Goal: Information Seeking & Learning: Learn about a topic

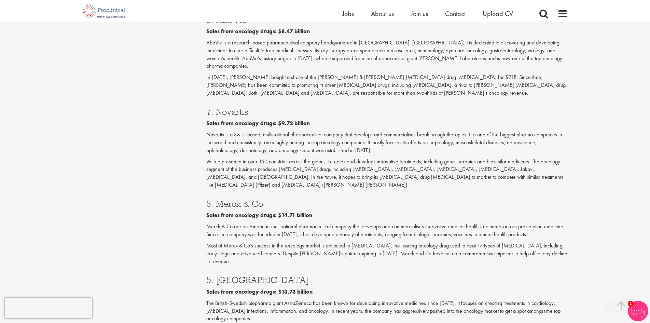
scroll to position [786, 0]
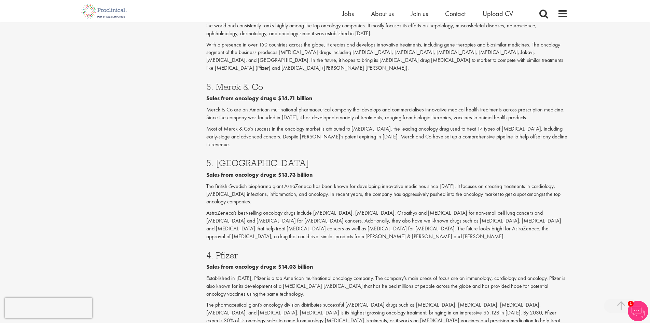
drag, startPoint x: 218, startPoint y: 49, endPoint x: 261, endPoint y: 47, distance: 43.1
click at [261, 82] on h3 "6. Merck & Co" at bounding box center [386, 86] width 361 height 9
copy h3 "Merck & Co"
drag, startPoint x: 269, startPoint y: 117, endPoint x: 218, endPoint y: 117, distance: 51.2
click at [218, 158] on h3 "5. AstraZeneca" at bounding box center [386, 162] width 361 height 9
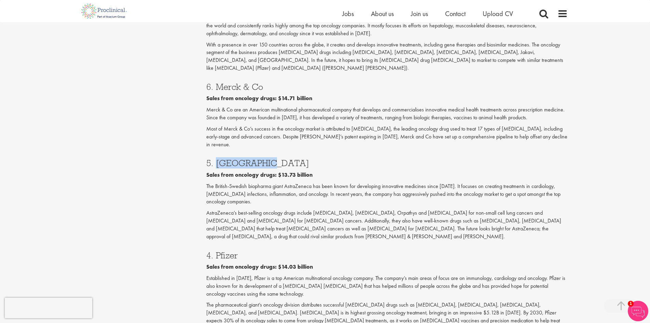
copy h3 "AstraZeneca"
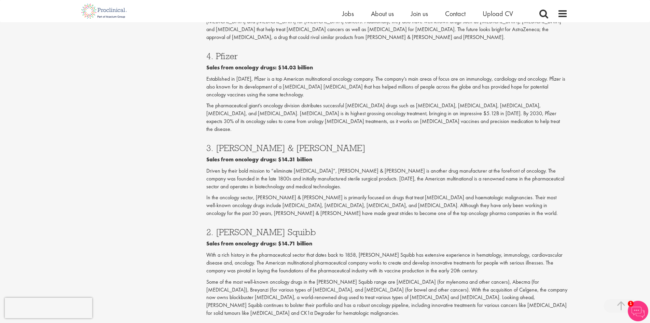
scroll to position [1093, 0]
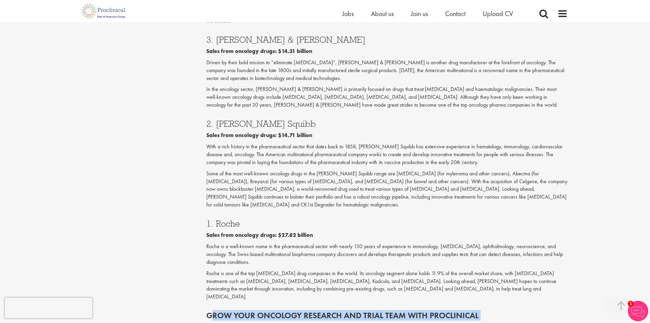
drag, startPoint x: 388, startPoint y: 256, endPoint x: 207, endPoint y: 236, distance: 181.4
copy div "Grow your oncology research and trial team with Proclinical At Proclinical, we …"
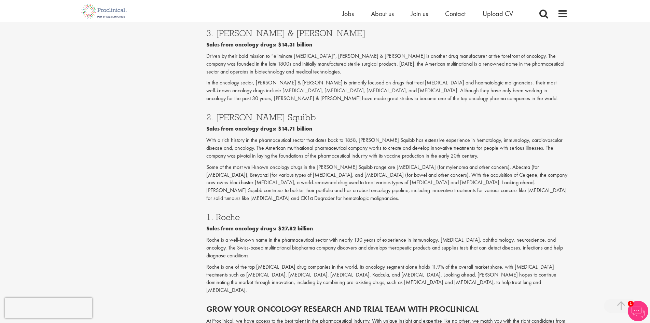
scroll to position [1195, 0]
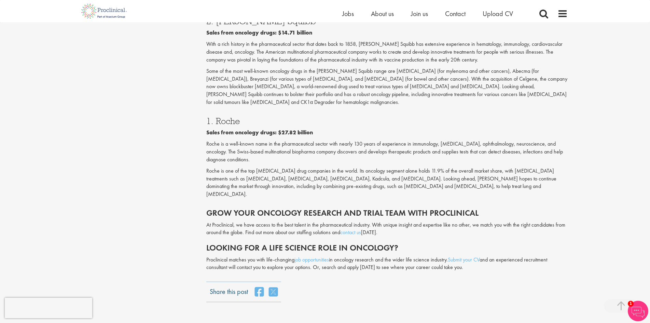
drag, startPoint x: 488, startPoint y: 133, endPoint x: 207, endPoint y: 131, distance: 280.8
click at [207, 208] on h2 "Grow your oncology research and trial team with Proclinical" at bounding box center [386, 212] width 361 height 9
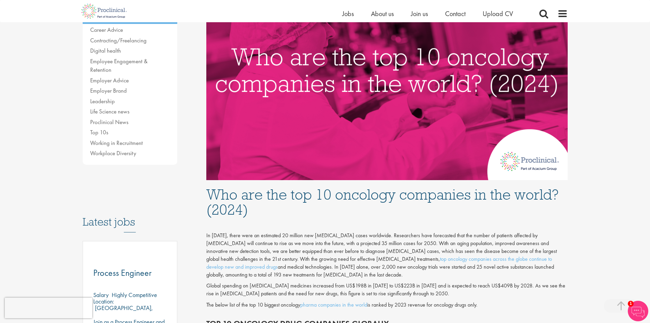
scroll to position [0, 0]
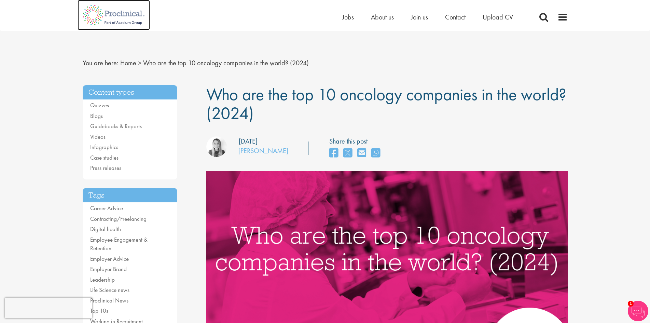
click at [120, 14] on img at bounding box center [114, 15] width 72 height 30
click at [129, 15] on img at bounding box center [114, 15] width 72 height 30
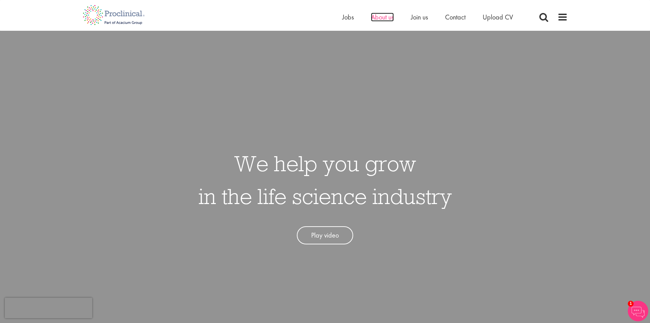
click at [385, 18] on span "About us" at bounding box center [382, 17] width 23 height 9
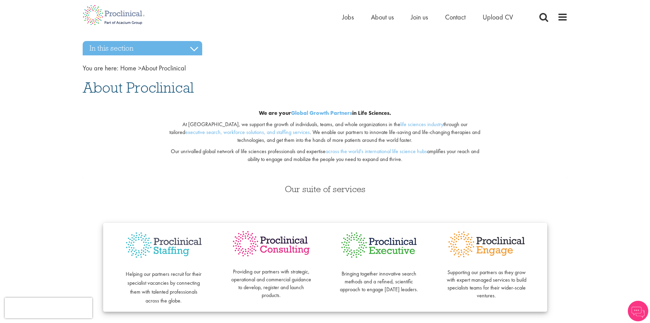
drag, startPoint x: 251, startPoint y: 109, endPoint x: 405, endPoint y: 162, distance: 162.3
click at [405, 162] on div "We are your Global Growth Partners in Life Sciences. At [GEOGRAPHIC_DATA], we s…" at bounding box center [325, 138] width 330 height 80
copy div "We are your Global Growth Partners in Life Sciences. At [GEOGRAPHIC_DATA], we s…"
drag, startPoint x: 191, startPoint y: 301, endPoint x: 119, endPoint y: 276, distance: 76.0
click at [119, 276] on div "Helping our partners recruit for their specialist vacancies by connecting them …" at bounding box center [164, 267] width 108 height 75
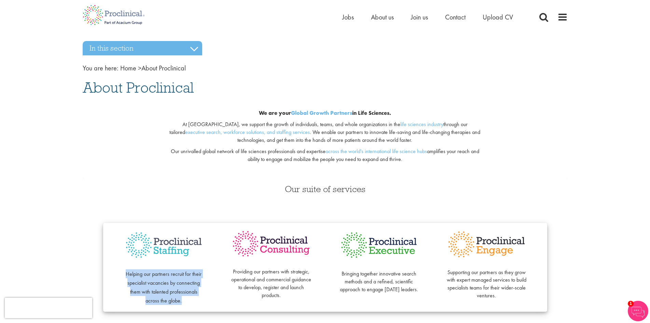
copy span "Helping our partners recruit for their specialist vacancies by connecting them …"
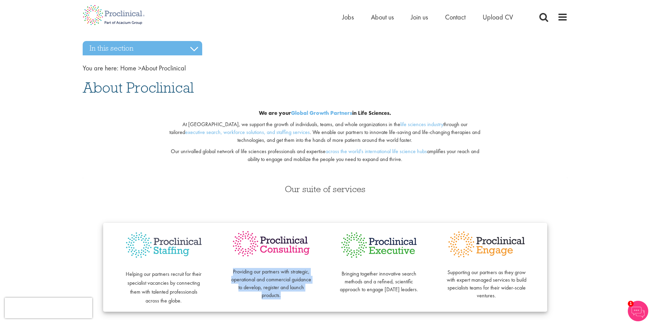
drag, startPoint x: 294, startPoint y: 301, endPoint x: 232, endPoint y: 273, distance: 68.0
click at [232, 273] on div "Providing our partners with strategic, operational and commercial guidance to d…" at bounding box center [272, 267] width 108 height 75
copy p "Providing our partners with strategic, operational and commercial guidance to d…"
drag, startPoint x: 388, startPoint y: 297, endPoint x: 338, endPoint y: 275, distance: 53.8
click at [339, 275] on p "Bringing together innovative search methods and a refined, scientific approach …" at bounding box center [379, 277] width 80 height 31
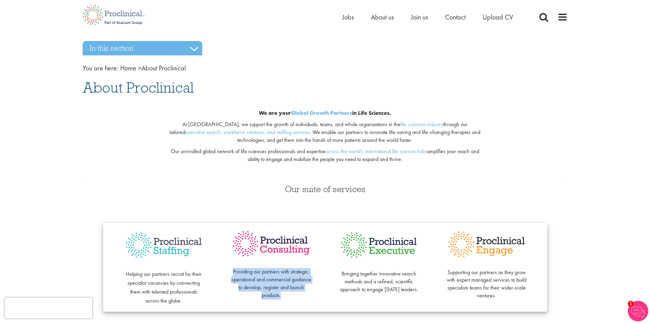
copy p "Bringing together innovative search methods and a refined, scientific approach …"
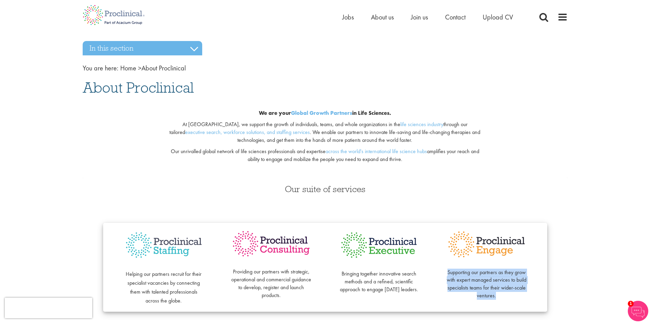
drag, startPoint x: 499, startPoint y: 296, endPoint x: 442, endPoint y: 275, distance: 60.8
click at [442, 275] on div "Supporting our partners as they grow with expert managed services to build spec…" at bounding box center [487, 267] width 108 height 75
copy p "Supporting our partners as they grow with expert managed services to build spec…"
